Goal: Entertainment & Leisure: Consume media (video, audio)

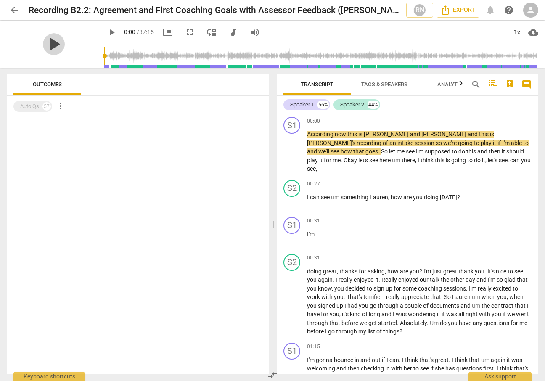
click at [52, 44] on span "play_arrow" at bounding box center [54, 44] width 22 height 22
click at [53, 51] on span "pause" at bounding box center [54, 44] width 22 height 22
click at [107, 33] on span "play_arrow" at bounding box center [112, 32] width 10 height 10
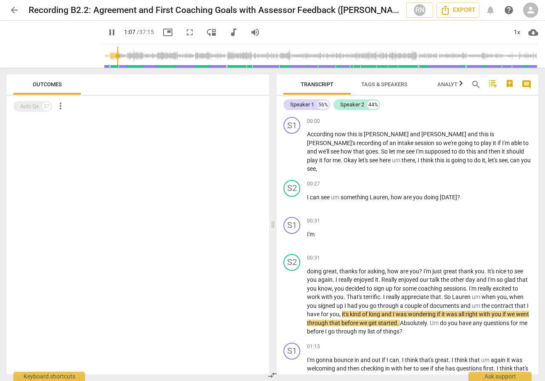
click at [107, 32] on span "pause" at bounding box center [112, 32] width 10 height 10
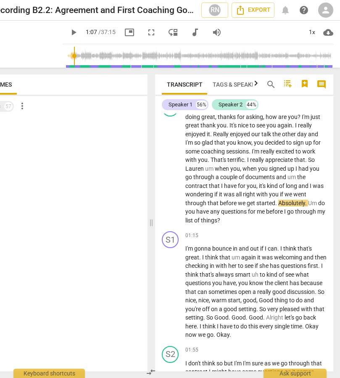
scroll to position [172, 0]
click at [69, 36] on span "play_arrow" at bounding box center [74, 32] width 10 height 10
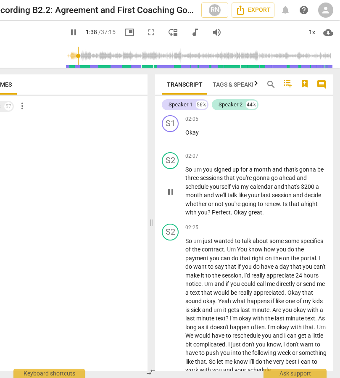
scroll to position [461, 0]
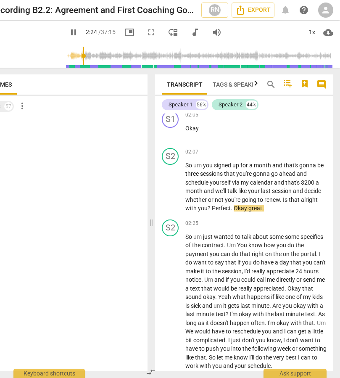
type input "145"
click at [69, 32] on span "play_arrow" at bounding box center [74, 32] width 10 height 10
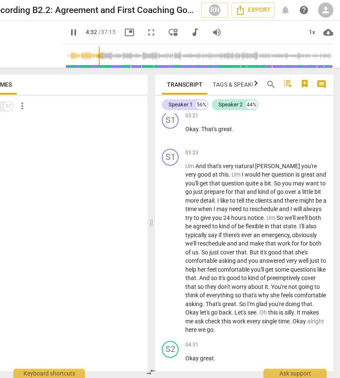
scroll to position [989, 0]
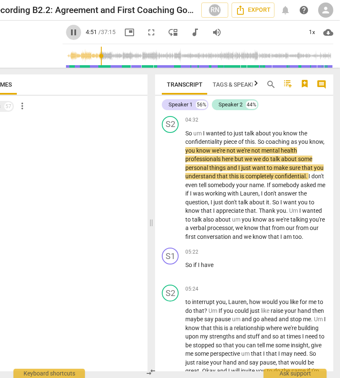
click at [69, 36] on span "pause" at bounding box center [74, 32] width 10 height 10
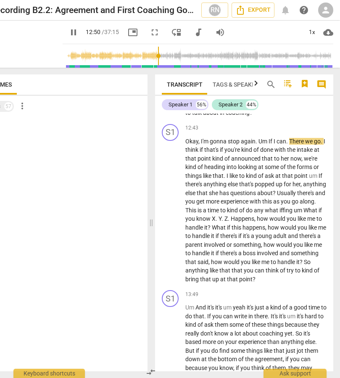
scroll to position [2323, 0]
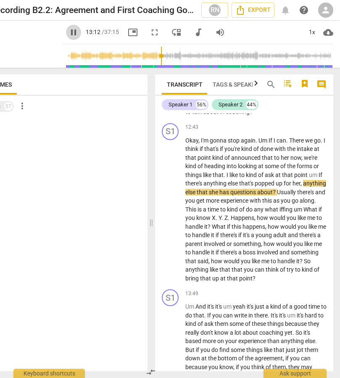
click at [69, 31] on span "pause" at bounding box center [74, 32] width 10 height 10
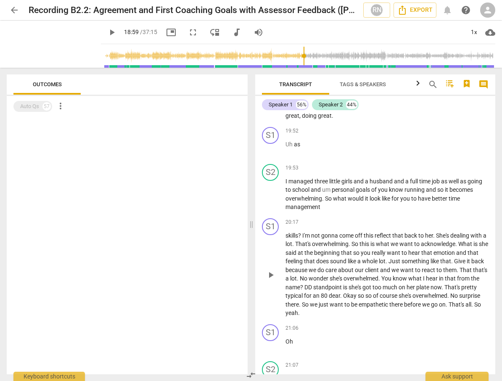
scroll to position [2796, 0]
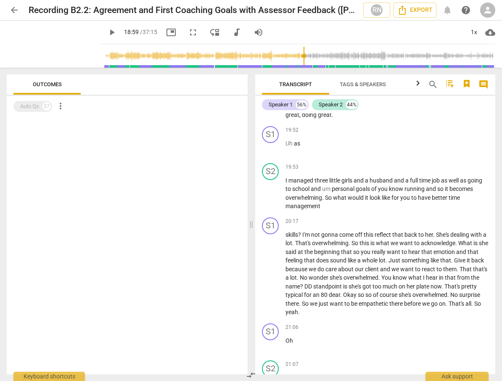
click at [107, 33] on span "play_arrow" at bounding box center [112, 32] width 10 height 10
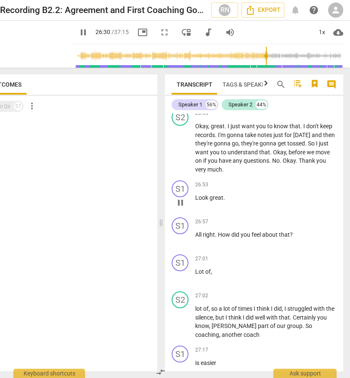
scroll to position [4666, 0]
click at [76, 37] on button "pause" at bounding box center [83, 32] width 15 height 15
type input "1599"
